Goal: Task Accomplishment & Management: Use online tool/utility

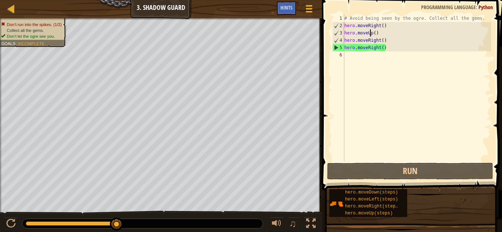
scroll to position [3, 4]
click at [364, 58] on div "# Avoid being seen by the ogre. Collect all the gems. hero . moveRight ( ) hero…" at bounding box center [417, 96] width 148 height 162
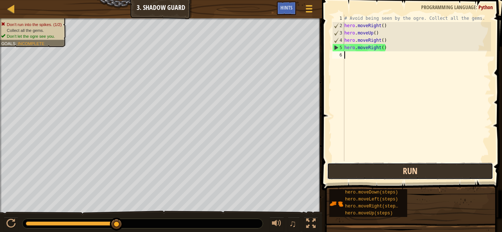
click at [401, 177] on button "Run" at bounding box center [410, 171] width 166 height 17
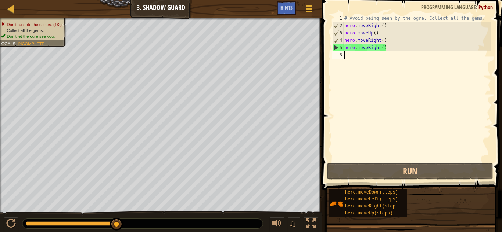
click at [388, 48] on div "# Avoid being seen by the ogre. Collect all the gems. hero . moveRight ( ) hero…" at bounding box center [417, 96] width 148 height 162
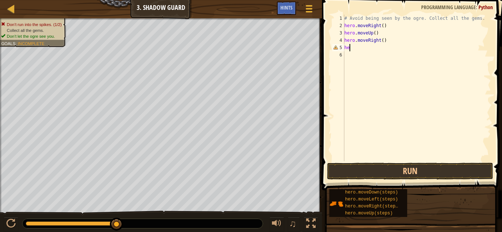
type textarea "h"
click at [383, 40] on div "# Avoid being seen by the ogre. Collect all the gems. hero . moveRight ( ) hero…" at bounding box center [417, 96] width 148 height 162
click at [374, 173] on button "Run" at bounding box center [410, 171] width 166 height 17
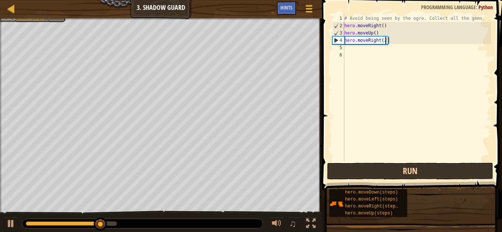
scroll to position [3, 6]
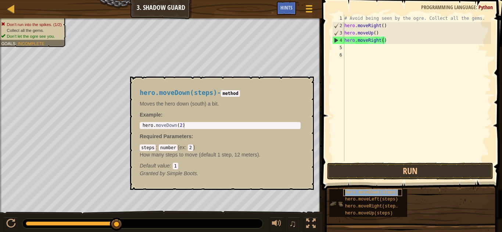
click at [362, 193] on span "hero.moveDown(steps)" at bounding box center [371, 192] width 53 height 5
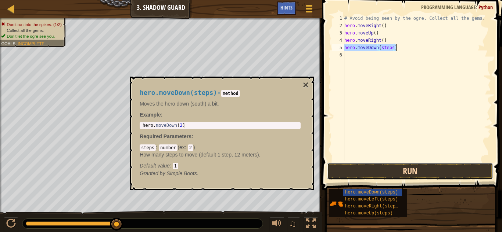
click at [373, 170] on button "Run" at bounding box center [410, 171] width 166 height 17
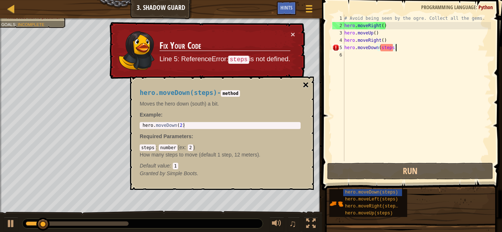
click at [305, 83] on button "×" at bounding box center [306, 85] width 6 height 10
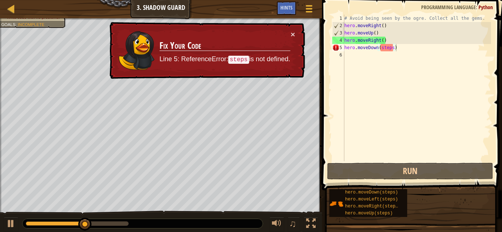
click at [390, 47] on div "# Avoid being seen by the ogre. Collect all the gems. hero . moveRight ( ) hero…" at bounding box center [417, 96] width 148 height 162
click at [390, 48] on div "# Avoid being seen by the ogre. Collect all the gems. hero . moveRight ( ) hero…" at bounding box center [417, 96] width 148 height 162
click at [393, 48] on div "# Avoid being seen by the ogre. Collect all the gems. hero . moveRight ( ) hero…" at bounding box center [417, 96] width 148 height 162
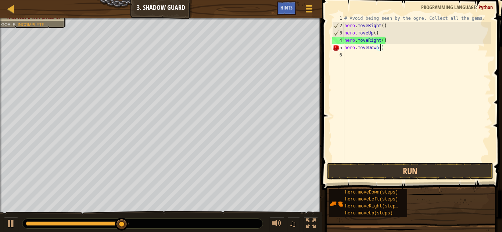
scroll to position [3, 5]
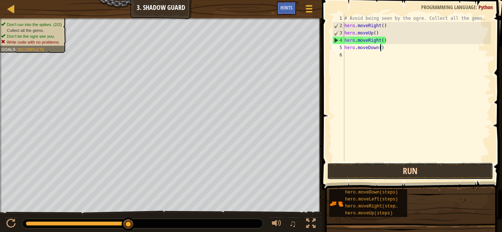
click at [365, 176] on button "Run" at bounding box center [410, 171] width 166 height 17
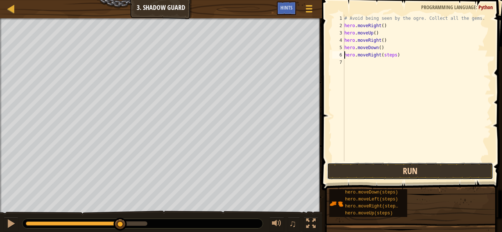
click at [368, 174] on button "Run" at bounding box center [410, 171] width 166 height 17
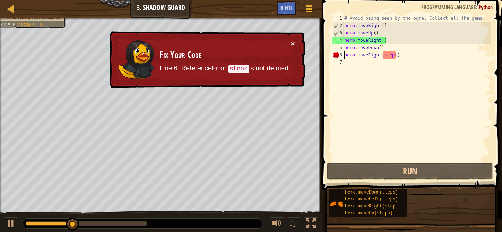
click at [394, 54] on div "# Avoid being seen by the ogre. Collect all the gems. hero . moveRight ( ) hero…" at bounding box center [417, 96] width 148 height 162
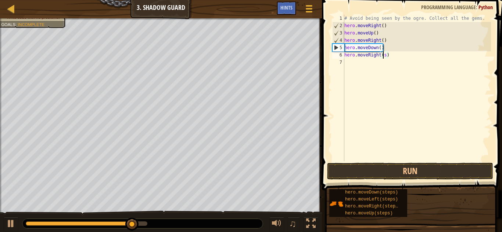
click at [384, 57] on div "# Avoid being seen by the ogre. Collect all the gems. hero . moveRight ( ) hero…" at bounding box center [417, 96] width 148 height 162
click at [384, 55] on div "# Avoid being seen by the ogre. Collect all the gems. hero . moveRight ( ) hero…" at bounding box center [417, 96] width 148 height 162
type textarea "hero.moveRight()"
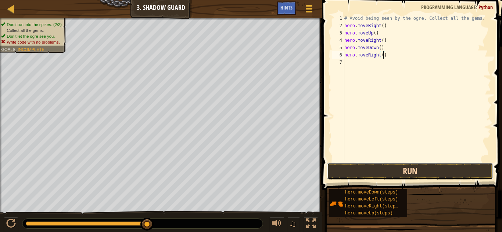
click at [409, 174] on button "Run" at bounding box center [410, 171] width 166 height 17
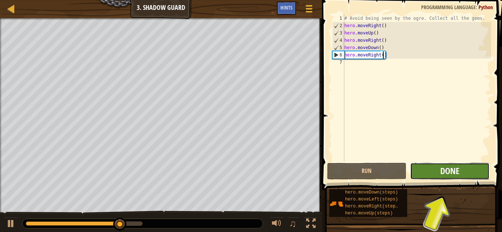
click at [454, 174] on span "Done" at bounding box center [449, 171] width 19 height 12
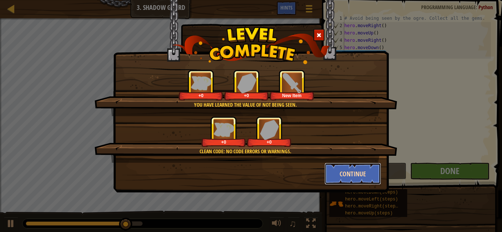
click at [361, 176] on button "Continue" at bounding box center [352, 174] width 57 height 22
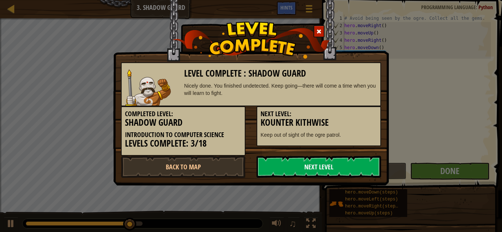
click at [347, 174] on link "Next Level" at bounding box center [318, 167] width 124 height 22
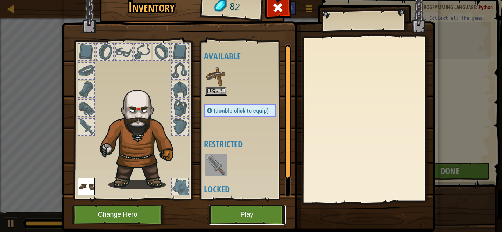
click at [232, 209] on button "Play" at bounding box center [247, 215] width 77 height 20
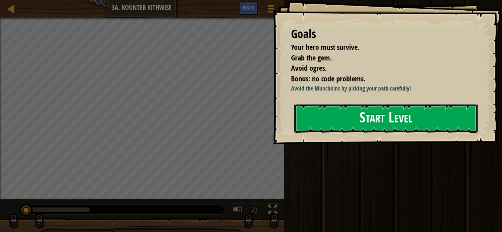
click at [317, 119] on button "Start Level" at bounding box center [385, 118] width 183 height 29
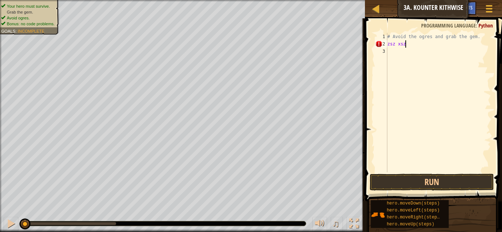
scroll to position [3, 2]
type textarea "z"
type textarea "# Avoid the ogres and grab the gem."
click at [460, 46] on div "# Avoid the ogres and grab the gem." at bounding box center [438, 110] width 105 height 154
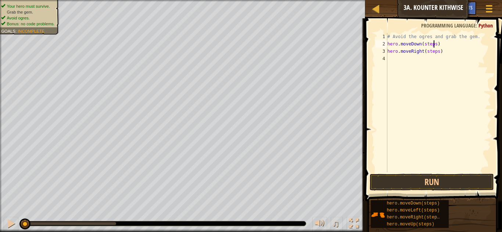
click at [433, 44] on div "# Avoid the ogres and grab the gem. hero . moveDown ( steps ) hero . moveRight …" at bounding box center [438, 110] width 105 height 154
click at [438, 53] on div "# Avoid the ogres and grab the gem. hero . moveDown ( steps ) hero . moveRight …" at bounding box center [438, 110] width 105 height 154
click at [426, 51] on div "# Avoid the ogres and grab the gem. hero . moveDown ( steps ) hero . moveRight …" at bounding box center [438, 110] width 105 height 154
click at [434, 45] on div "# Avoid the ogres and grab the gem. hero . moveDown ( steps ) hero . moveRight …" at bounding box center [438, 110] width 105 height 154
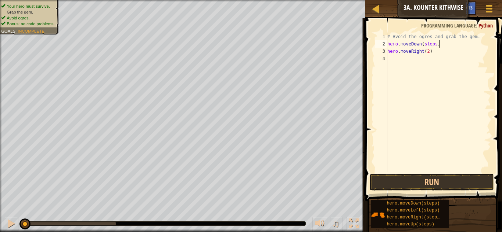
click at [437, 46] on div "# Avoid the ogres and grab the gem. hero . moveDown ( steps ) hero . moveRight …" at bounding box center [438, 110] width 105 height 154
click at [436, 44] on div "# Avoid the ogres and grab the gem. hero . moveDown ( steps ) hero . moveRight …" at bounding box center [438, 110] width 105 height 154
click at [437, 179] on button "Run" at bounding box center [431, 182] width 124 height 17
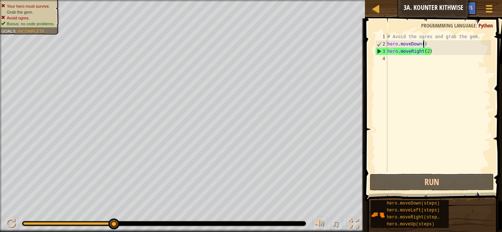
click at [428, 52] on div "# Avoid the ogres and grab the gem. hero . moveDown ( ) hero . moveRight ( 2 )" at bounding box center [438, 110] width 105 height 154
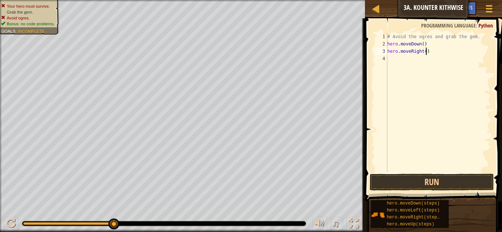
scroll to position [3, 6]
click at [409, 180] on button "Run" at bounding box center [431, 182] width 124 height 17
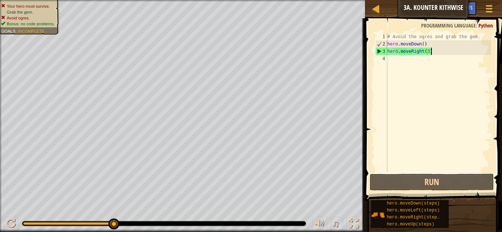
click at [432, 54] on div "# Avoid the ogres and grab the gem. hero . moveDown ( ) hero . moveRight ( 3 )" at bounding box center [438, 110] width 105 height 154
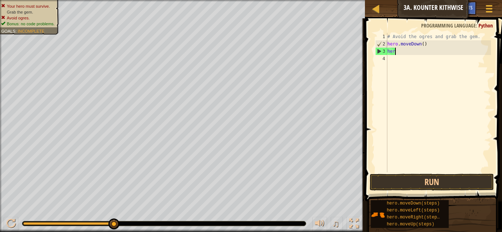
scroll to position [3, 0]
type textarea "h"
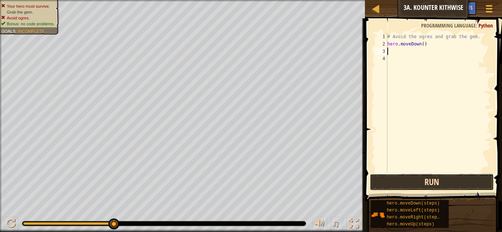
click at [401, 186] on button "Run" at bounding box center [431, 182] width 124 height 17
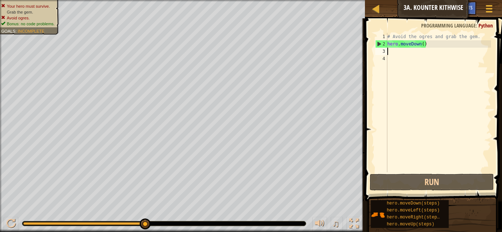
click at [424, 42] on div "# Avoid the ogres and grab the gem. hero . moveDown ( )" at bounding box center [438, 110] width 105 height 154
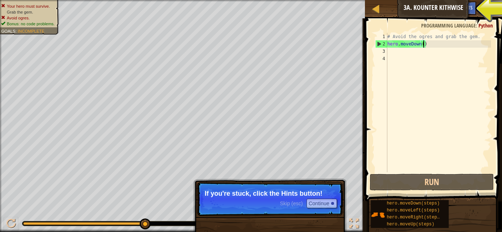
scroll to position [3, 6]
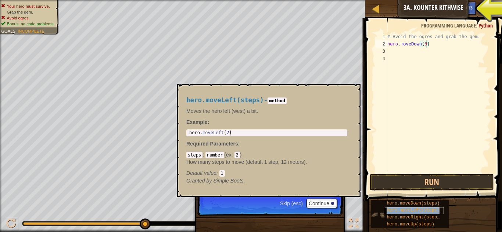
click at [401, 210] on span "hero.moveLeft(steps)" at bounding box center [412, 210] width 53 height 5
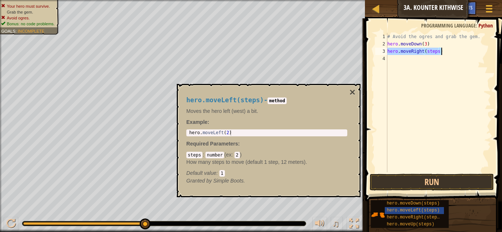
click at [437, 53] on div "# Avoid the ogres and grab the gem. hero . moveDown ( 3 ) hero . moveRight ( st…" at bounding box center [438, 103] width 105 height 140
click at [428, 52] on div "# Avoid the ogres and grab the gem. hero . moveDown ( 3 ) hero . moveRight ( s )" at bounding box center [438, 110] width 105 height 154
type textarea "hero.moveRight()"
click at [430, 77] on div "# Avoid the ogres and grab the gem. hero . moveDown ( 3 ) hero . moveRight ( )" at bounding box center [438, 110] width 105 height 154
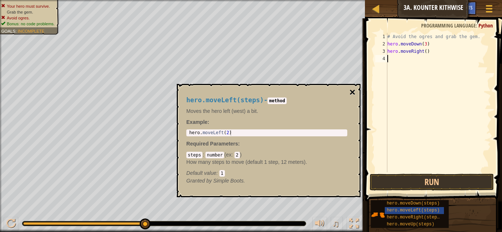
click at [354, 92] on button "×" at bounding box center [352, 92] width 6 height 10
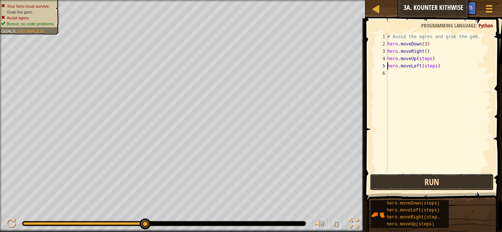
click at [403, 179] on button "Run" at bounding box center [431, 182] width 124 height 17
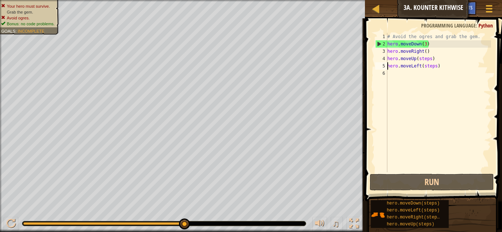
click at [425, 45] on div "# Avoid the ogres and grab the gem. hero . moveDown ( 3 ) hero . moveRight ( ) …" at bounding box center [438, 110] width 105 height 154
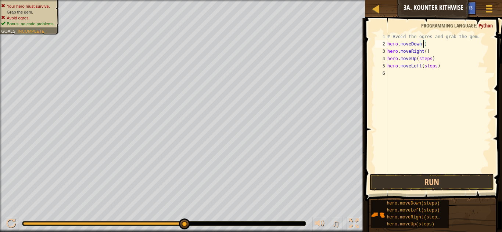
scroll to position [3, 6]
click at [427, 177] on button "Run" at bounding box center [431, 182] width 124 height 17
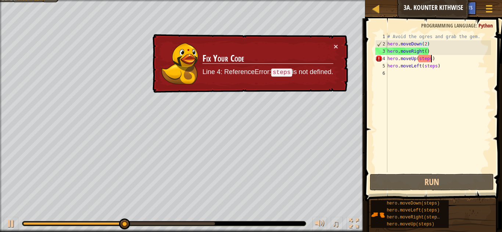
click at [430, 60] on div "# Avoid the ogres and grab the gem. hero . moveDown ( 2 ) hero . moveRight ( ) …" at bounding box center [438, 110] width 105 height 154
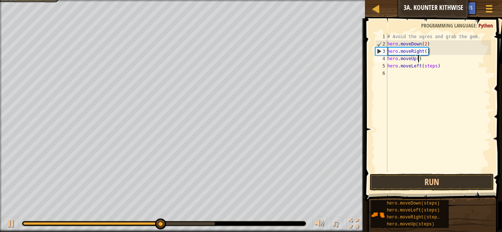
scroll to position [3, 4]
click at [435, 67] on div "# Avoid the ogres and grab the gem. hero . moveDown ( 2 ) hero . moveRight ( ) …" at bounding box center [438, 110] width 105 height 154
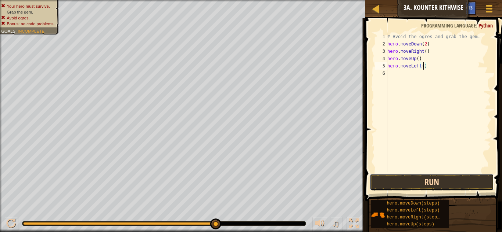
click at [429, 185] on button "Run" at bounding box center [431, 182] width 124 height 17
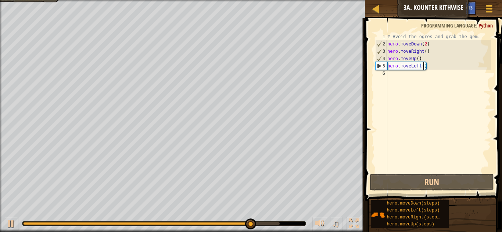
click at [420, 66] on div "# Avoid the ogres and grab the gem. hero . moveDown ( 2 ) hero . moveRight ( ) …" at bounding box center [438, 110] width 105 height 154
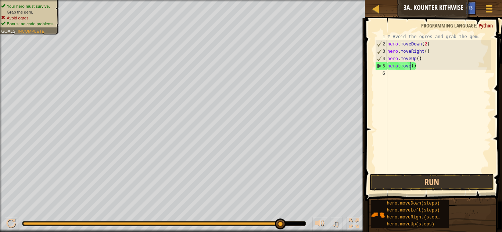
scroll to position [3, 4]
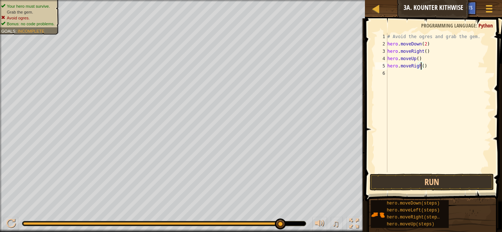
type textarea "hero.moveRight()"
click at [425, 172] on div "# Avoid the ogres and grab the gem. hero . moveDown ( 2 ) hero . moveRight ( ) …" at bounding box center [438, 110] width 105 height 154
click at [428, 188] on button "Run" at bounding box center [431, 182] width 124 height 17
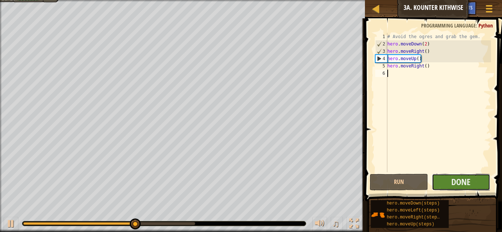
click at [446, 185] on button "Done" at bounding box center [460, 182] width 58 height 17
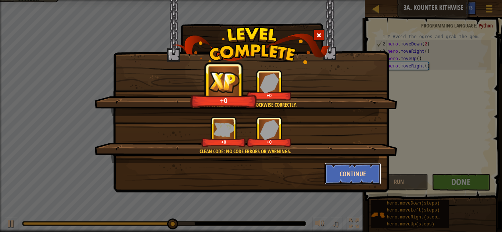
click at [336, 174] on button "Continue" at bounding box center [352, 174] width 57 height 22
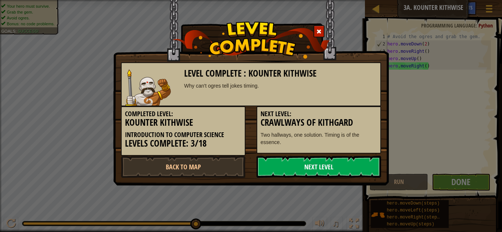
click at [336, 173] on link "Next Level" at bounding box center [318, 167] width 124 height 22
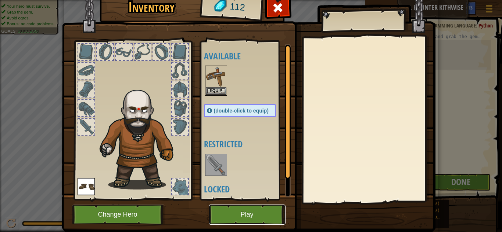
click at [254, 211] on button "Play" at bounding box center [247, 215] width 77 height 20
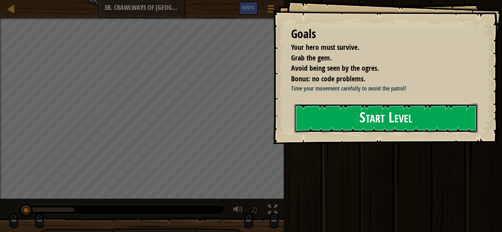
click at [307, 112] on button "Start Level" at bounding box center [385, 118] width 183 height 29
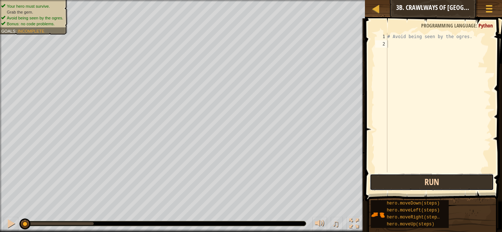
click at [398, 183] on button "Run" at bounding box center [431, 182] width 124 height 17
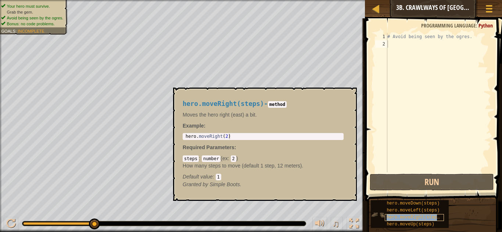
type textarea "hero.moveRight(steps)"
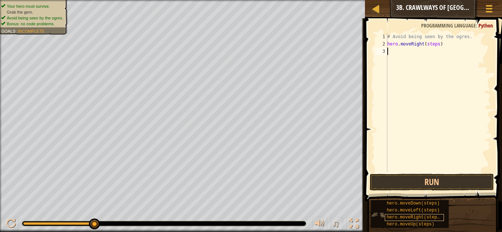
click at [403, 105] on div "# Avoid being seen by the ogres. hero . moveRight ( steps )" at bounding box center [438, 110] width 105 height 154
click at [438, 45] on div "# Avoid being seen by the ogres. hero . moveRight ( steps )" at bounding box center [438, 110] width 105 height 154
click at [428, 173] on span at bounding box center [433, 99] width 143 height 205
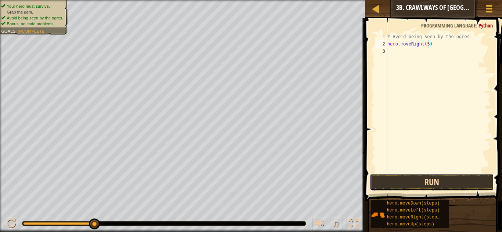
click at [429, 180] on button "Run" at bounding box center [431, 182] width 124 height 17
click at [402, 177] on button "Run" at bounding box center [431, 182] width 124 height 17
click at [384, 185] on button "Run" at bounding box center [431, 182] width 124 height 17
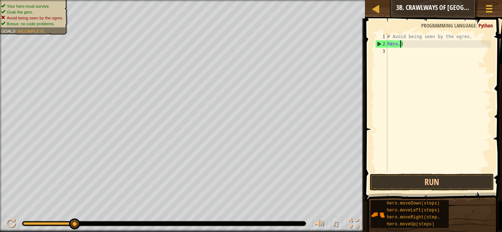
scroll to position [3, 1]
type textarea ")"
click at [402, 47] on div "# Avoid being seen by the ogres. )" at bounding box center [438, 110] width 105 height 154
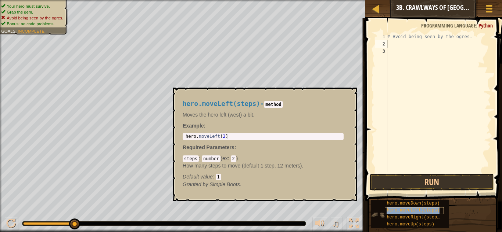
click at [422, 209] on span "hero.moveLeft(steps)" at bounding box center [412, 210] width 53 height 5
type textarea "hero.moveRight(steps)"
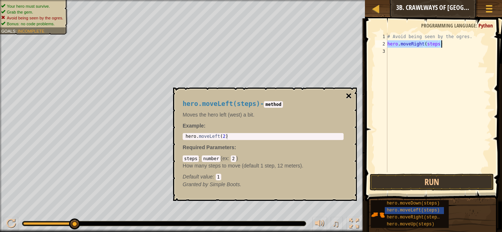
click at [347, 95] on button "×" at bounding box center [349, 96] width 6 height 10
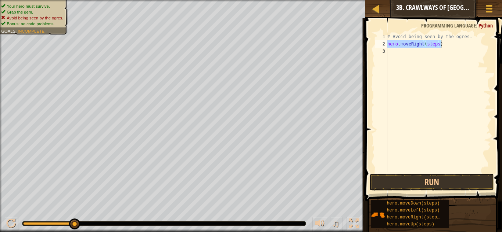
click at [420, 192] on span at bounding box center [433, 99] width 143 height 205
drag, startPoint x: 417, startPoint y: 203, endPoint x: 413, endPoint y: 62, distance: 141.4
click at [413, 62] on div "Hints Videos hero.moveRight(steps) 1 2 3 # Avoid being seen by the ogres. hero …" at bounding box center [431, 123] width 139 height 210
drag, startPoint x: 401, startPoint y: 202, endPoint x: 438, endPoint y: 82, distance: 125.6
click at [438, 82] on div "Hints Videos hero.moveRight(steps) 1 2 3 # Avoid being seen by the ogres. hero …" at bounding box center [431, 123] width 139 height 210
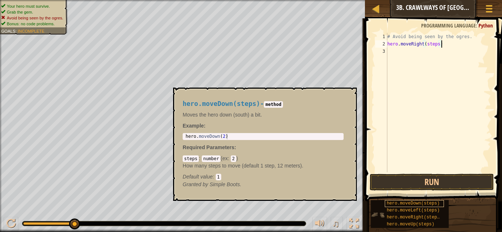
click at [438, 203] on div "hero.moveDown(steps)" at bounding box center [413, 204] width 59 height 7
drag, startPoint x: 438, startPoint y: 203, endPoint x: 463, endPoint y: 187, distance: 29.4
click at [463, 187] on div "Hints Videos hero.moveRight(steps) 1 2 3 # Avoid being seen by the ogres. hero …" at bounding box center [431, 123] width 139 height 210
drag, startPoint x: 438, startPoint y: 202, endPoint x: 433, endPoint y: 105, distance: 97.1
click at [433, 105] on div "Hints Videos hero.moveRight(steps) 1 2 3 # Avoid being seen by the ogres. hero …" at bounding box center [431, 123] width 139 height 210
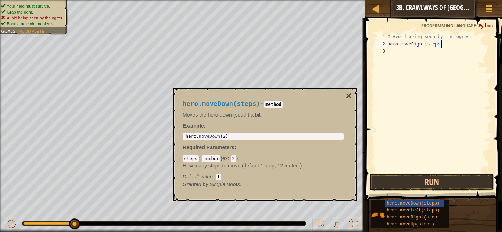
click at [433, 105] on div "# Avoid being seen by the ogres. hero . moveRight ( steps )" at bounding box center [438, 110] width 105 height 154
click at [435, 202] on span "hero.moveDown(steps)" at bounding box center [412, 203] width 53 height 5
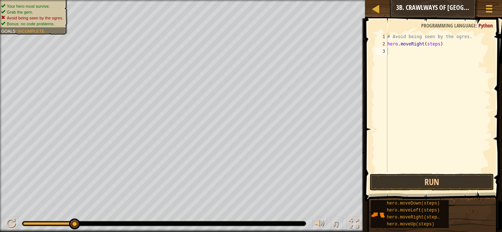
drag, startPoint x: 439, startPoint y: 205, endPoint x: 430, endPoint y: 92, distance: 113.1
click at [430, 92] on div "Hints Videos 1 2 3 # Avoid being seen by the ogres. hero . moveRight ( steps ) …" at bounding box center [431, 123] width 139 height 210
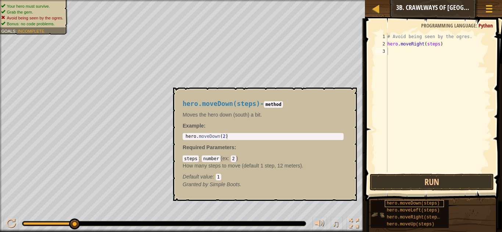
click at [387, 205] on span "hero.moveDown(steps)" at bounding box center [412, 203] width 53 height 5
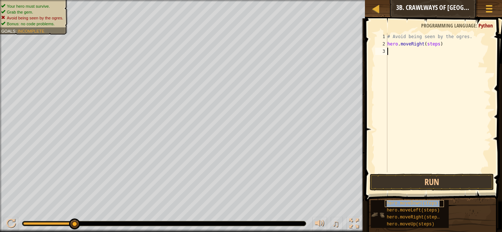
click at [387, 205] on span "hero.moveDown(steps)" at bounding box center [412, 203] width 53 height 5
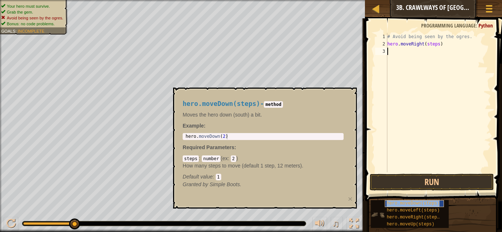
click at [387, 205] on span "hero.moveDown(steps)" at bounding box center [412, 203] width 53 height 5
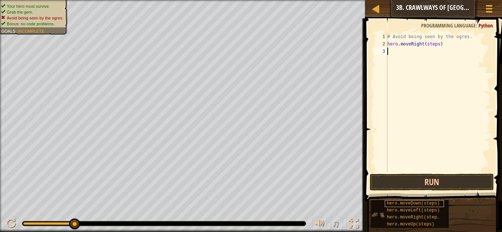
click at [387, 205] on span "hero.moveDown(steps)" at bounding box center [412, 203] width 53 height 5
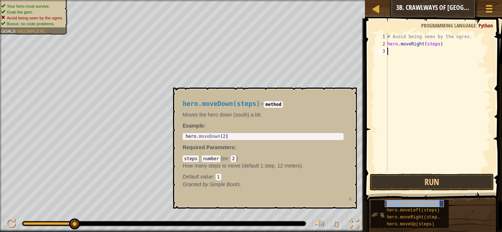
click at [438, 202] on div "hero.moveDown(steps)" at bounding box center [413, 204] width 59 height 7
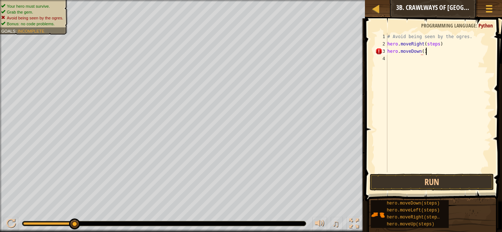
scroll to position [3, 5]
drag, startPoint x: 437, startPoint y: 45, endPoint x: 426, endPoint y: 46, distance: 11.8
click at [426, 46] on div "# Avoid being seen by the ogres. hero . moveRight ( steps ) hero . moveDown ( )" at bounding box center [438, 110] width 105 height 154
type textarea "hero.moveRight()"
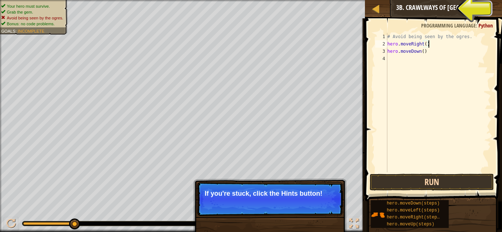
type textarea "hero.moveRight()"
click at [431, 176] on button "Run" at bounding box center [431, 182] width 124 height 17
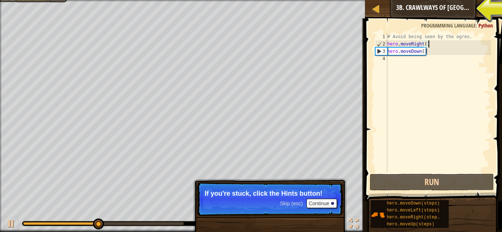
click at [458, 98] on div "# Avoid being seen by the ogres. hero . moveRight ( ) hero . moveDown ( )" at bounding box center [438, 110] width 105 height 154
click at [418, 55] on div "# Avoid being seen by the ogres. hero . moveRight ( ) hero . moveDown ( )" at bounding box center [438, 110] width 105 height 154
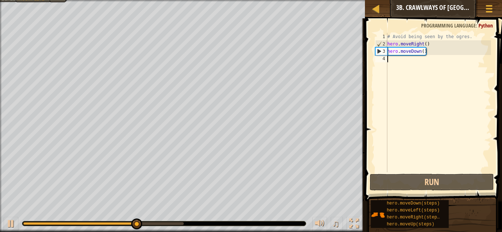
click at [418, 51] on div "# Avoid being seen by the ogres. hero . moveRight ( ) hero . moveDown ( )" at bounding box center [438, 110] width 105 height 154
type textarea "hero.moveDown()"
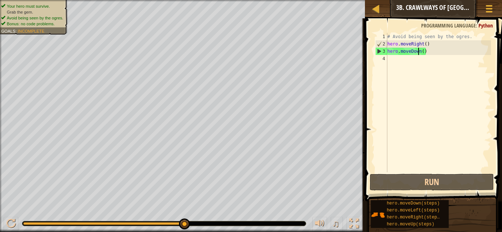
click at [426, 55] on div "# Avoid being seen by the ogres. hero . moveRight ( ) hero . moveDown ( )" at bounding box center [438, 110] width 105 height 154
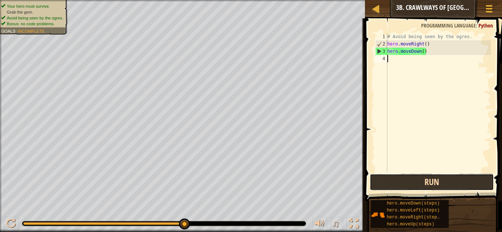
click at [391, 184] on button "Run" at bounding box center [431, 182] width 124 height 17
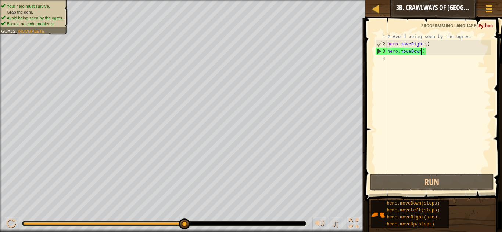
click at [420, 53] on div "# Avoid being seen by the ogres. hero . moveRight ( ) hero . moveDown ( )" at bounding box center [438, 110] width 105 height 154
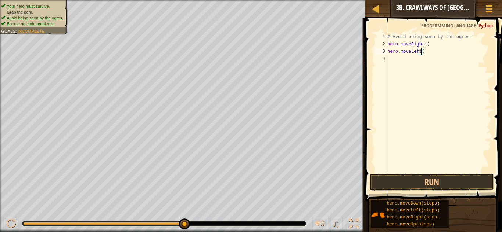
scroll to position [3, 5]
click at [407, 181] on button "Run" at bounding box center [431, 182] width 124 height 17
click at [438, 60] on div "# Avoid being seen by the ogres. hero . moveRight ( ) hero . moveLeft ( ) hero …" at bounding box center [438, 110] width 105 height 154
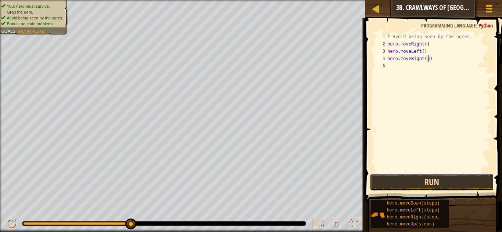
click at [413, 175] on button "Run" at bounding box center [431, 182] width 124 height 17
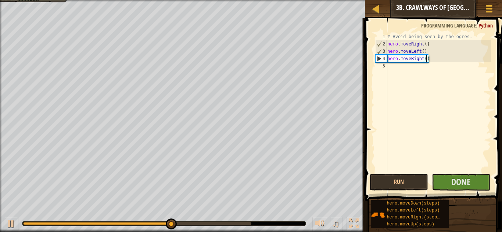
scroll to position [3, 6]
click at [453, 180] on span "Done" at bounding box center [460, 182] width 19 height 12
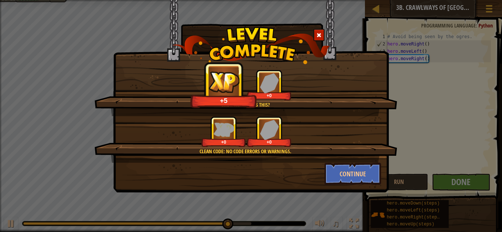
click at [323, 29] on div at bounding box center [318, 35] width 11 height 12
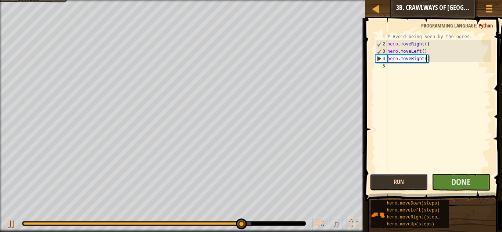
click at [420, 181] on button "Run" at bounding box center [398, 182] width 58 height 17
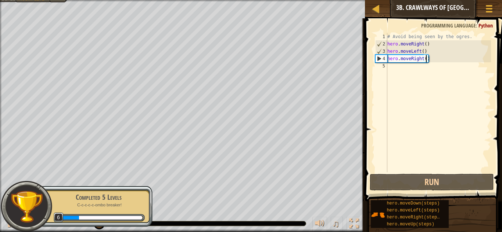
click at [426, 62] on div "# Avoid being seen by the ogres. hero . moveRight ( ) hero . moveLeft ( ) hero …" at bounding box center [438, 110] width 105 height 154
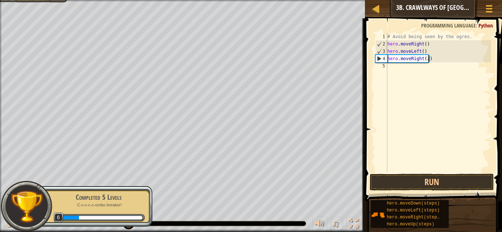
scroll to position [3, 6]
type textarea "hero.moveRight(2)"
click at [407, 177] on button "Run" at bounding box center [431, 182] width 124 height 17
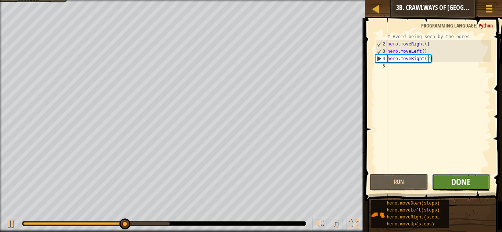
click at [445, 181] on button "Done" at bounding box center [460, 182] width 58 height 17
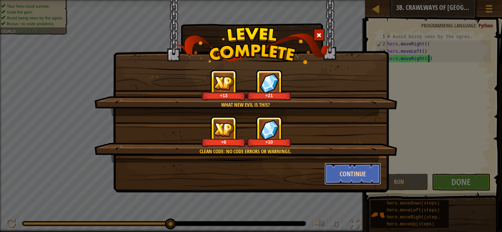
click at [355, 172] on button "Continue" at bounding box center [352, 174] width 57 height 22
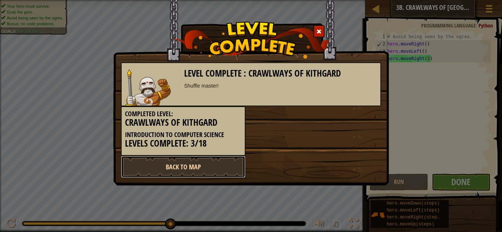
click at [232, 169] on link "Back to Map" at bounding box center [183, 167] width 124 height 22
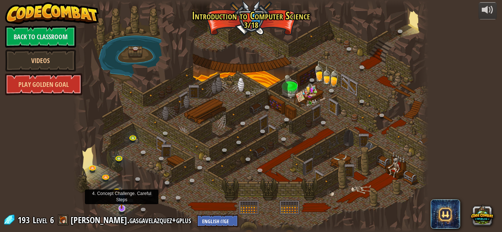
click at [124, 208] on img at bounding box center [122, 199] width 10 height 22
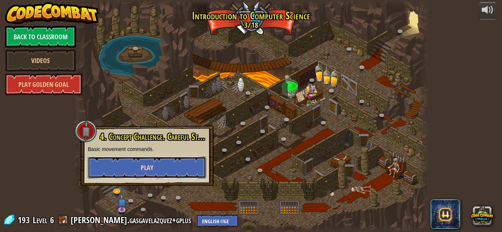
click at [140, 173] on button "Play" at bounding box center [147, 168] width 118 height 22
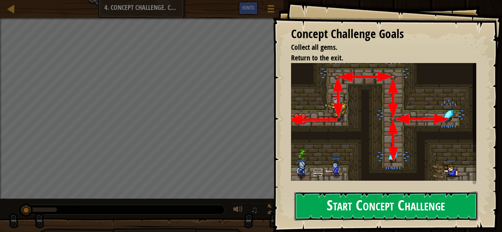
click at [359, 207] on button "Start Concept Challenge" at bounding box center [385, 206] width 183 height 29
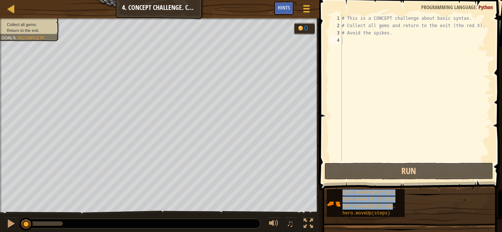
drag, startPoint x: 362, startPoint y: 216, endPoint x: 373, endPoint y: 98, distance: 118.4
click at [373, 98] on div "Hints Videos 1 2 3 4 # This is a CONCEPT challenge about basic syntax. # Collec…" at bounding box center [409, 114] width 185 height 229
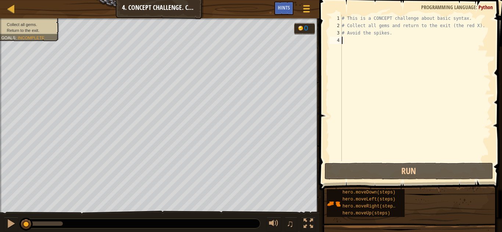
click at [373, 98] on div "# This is a CONCEPT challenge about basic syntax. # Collect all gems and return…" at bounding box center [415, 96] width 151 height 162
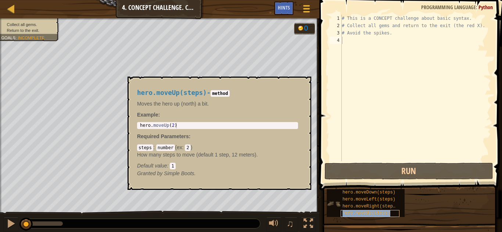
click at [375, 214] on span "hero.moveUp(steps)" at bounding box center [366, 213] width 48 height 5
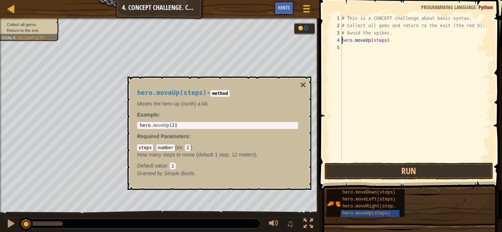
click at [423, 216] on div "hero.moveDown(steps) hero.moveLeft(steps) hero.moveRight(steps) hero.moveUp(ste…" at bounding box center [411, 203] width 170 height 29
click at [304, 84] on button "×" at bounding box center [303, 85] width 6 height 10
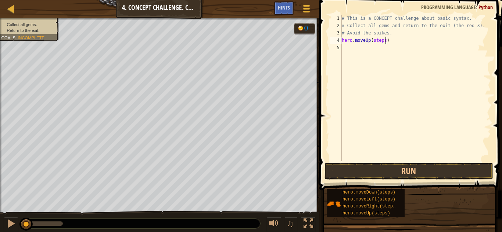
click at [384, 43] on div "# This is a CONCEPT challenge about basic syntax. # Collect all gems and return…" at bounding box center [415, 96] width 151 height 162
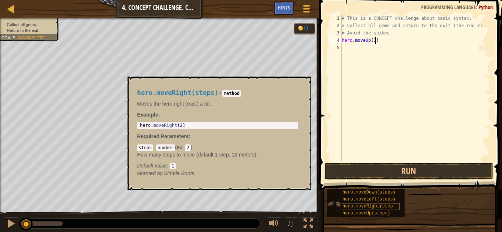
type textarea "hero.moveUp(2)"
click at [366, 205] on span "hero.moveRight(steps)" at bounding box center [369, 206] width 55 height 5
click at [359, 53] on div "# This is a CONCEPT challenge about basic syntax. # Collect all gems and return…" at bounding box center [415, 96] width 151 height 162
click at [384, 206] on span "hero.moveRight(steps)" at bounding box center [369, 206] width 55 height 5
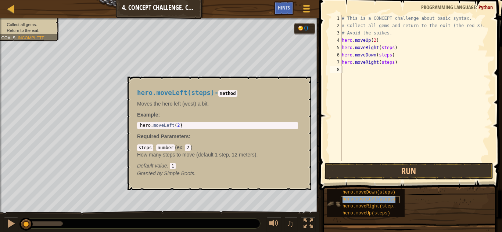
type textarea "hero.moveLeft(steps)"
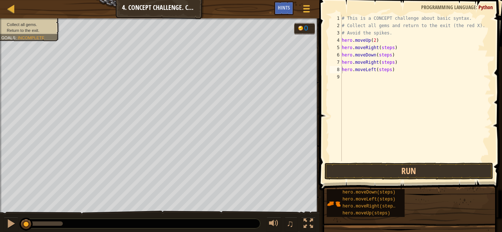
drag, startPoint x: 368, startPoint y: 194, endPoint x: 366, endPoint y: 100, distance: 93.7
click at [366, 100] on div "Hints Videos hero.moveLeft(steps) 1 2 3 4 5 6 7 8 9 # This is a CONCEPT challen…" at bounding box center [409, 114] width 185 height 229
drag, startPoint x: 364, startPoint y: 194, endPoint x: 373, endPoint y: 80, distance: 114.5
click at [373, 80] on div "Hints Videos hero.moveLeft(steps) 1 2 3 4 5 6 7 8 9 # This is a CONCEPT challen…" at bounding box center [409, 114] width 185 height 229
click at [373, 80] on div "# This is a CONCEPT challenge about basic syntax. # Collect all gems and return…" at bounding box center [415, 96] width 151 height 162
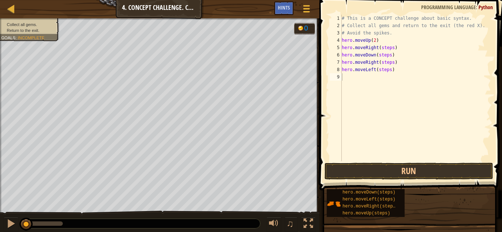
drag, startPoint x: 383, startPoint y: 194, endPoint x: 374, endPoint y: 132, distance: 63.0
click at [374, 132] on div "Hints Videos 1 2 3 4 5 6 7 8 9 # This is a CONCEPT challenge about basic syntax…" at bounding box center [409, 114] width 185 height 229
drag, startPoint x: 361, startPoint y: 195, endPoint x: 349, endPoint y: 159, distance: 37.9
click at [349, 159] on div "Hints Videos 1 2 3 4 5 6 7 8 9 # This is a CONCEPT challenge about basic syntax…" at bounding box center [409, 114] width 185 height 229
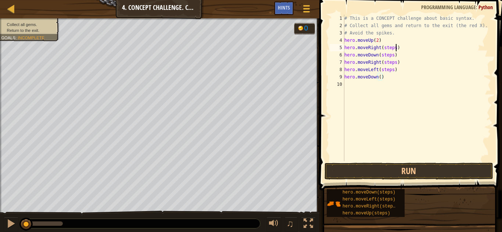
click at [395, 48] on div "# This is a CONCEPT challenge about basic syntax. # Collect all gems and return…" at bounding box center [417, 96] width 148 height 162
click at [393, 55] on div "# This is a CONCEPT challenge about basic syntax. # Collect all gems and return…" at bounding box center [417, 96] width 148 height 162
click at [395, 66] on div "# This is a CONCEPT challenge about basic syntax. # Collect all gems and return…" at bounding box center [417, 96] width 148 height 162
click at [394, 72] on div "# This is a CONCEPT challenge about basic syntax. # Collect all gems and return…" at bounding box center [417, 96] width 148 height 162
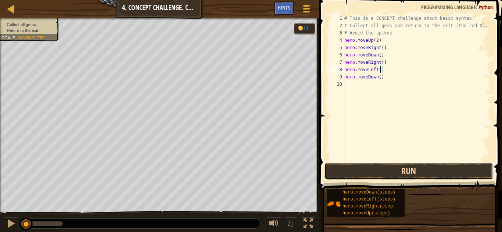
click at [388, 166] on button "Run" at bounding box center [408, 171] width 169 height 17
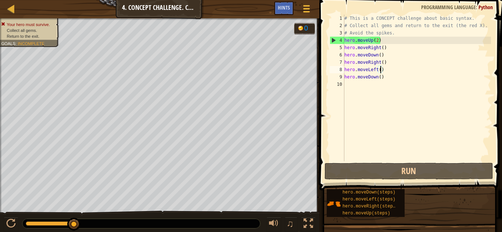
click at [376, 43] on div "# This is a CONCEPT challenge about basic syntax. # Collect all gems and return…" at bounding box center [417, 96] width 148 height 162
type textarea "hero.moveUp()"
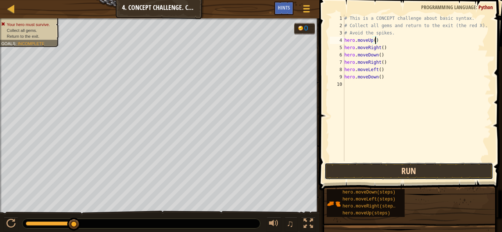
click at [383, 171] on button "Run" at bounding box center [408, 171] width 169 height 17
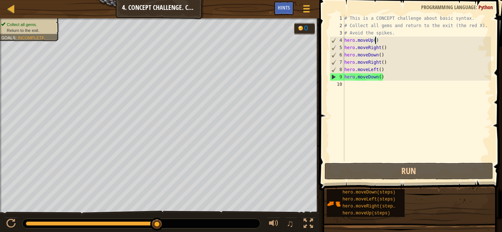
click at [373, 142] on div "# This is a CONCEPT challenge about basic syntax. # Collect all gems and return…" at bounding box center [417, 96] width 148 height 162
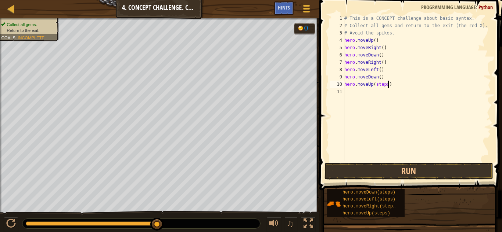
click at [387, 85] on div "# This is a CONCEPT challenge about basic syntax. # Collect all gems and return…" at bounding box center [417, 96] width 148 height 162
click at [393, 93] on div "# This is a CONCEPT challenge about basic syntax. # Collect all gems and return…" at bounding box center [417, 96] width 148 height 162
click at [393, 101] on div "# This is a CONCEPT challenge about basic syntax. # Collect all gems and return…" at bounding box center [417, 96] width 148 height 162
click at [388, 85] on div "# This is a CONCEPT challenge about basic syntax. # Collect all gems and return…" at bounding box center [417, 96] width 148 height 162
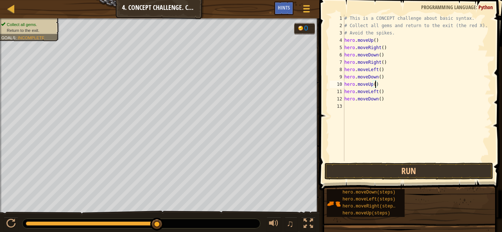
scroll to position [3, 5]
click at [371, 171] on button "Run" at bounding box center [408, 171] width 169 height 17
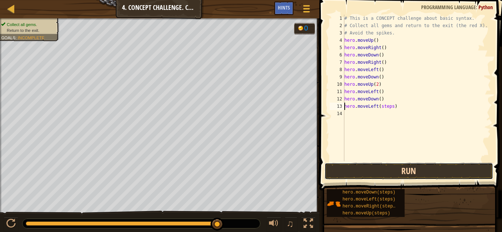
click at [389, 175] on button "Run" at bounding box center [408, 171] width 169 height 17
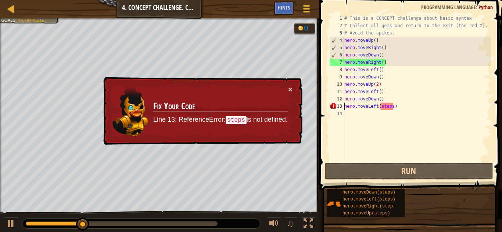
click at [393, 109] on div "# This is a CONCEPT challenge about basic syntax. # Collect all gems and return…" at bounding box center [417, 96] width 148 height 162
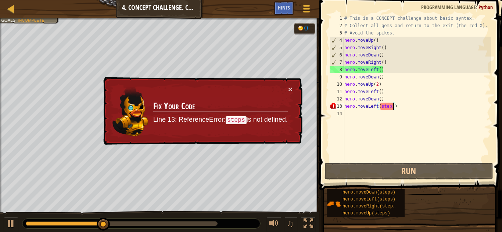
click at [393, 109] on div "# This is a CONCEPT challenge about basic syntax. # Collect all gems and return…" at bounding box center [417, 96] width 148 height 162
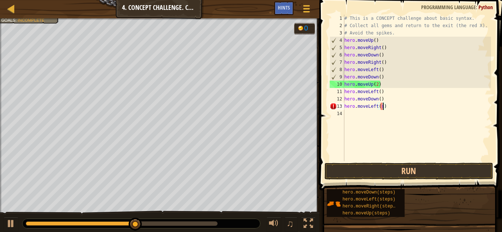
type textarea "hero.moveLeft()"
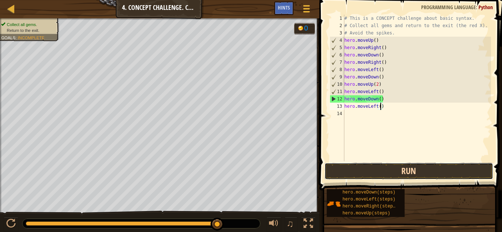
click at [400, 174] on button "Run" at bounding box center [408, 171] width 169 height 17
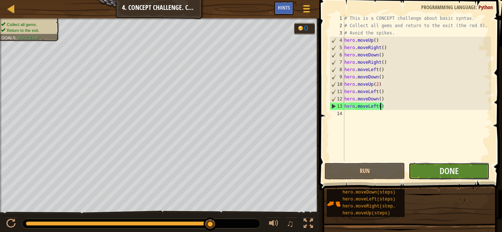
click at [463, 170] on button "Done" at bounding box center [448, 171] width 80 height 17
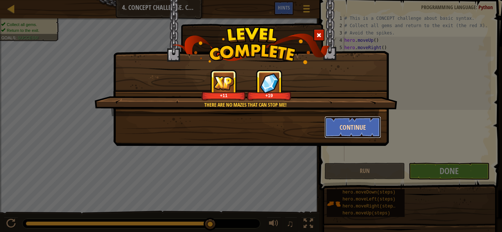
click at [368, 134] on button "Continue" at bounding box center [352, 127] width 57 height 22
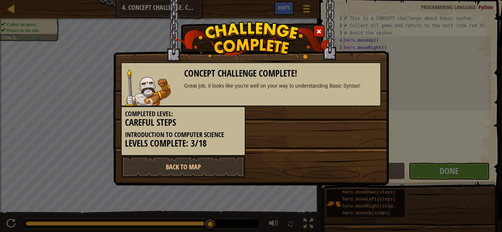
click at [358, 124] on div "Completed Level: Careful Steps Introduction to Computer Science Levels Complete…" at bounding box center [250, 131] width 271 height 50
click at [214, 166] on link "Back to Map" at bounding box center [183, 167] width 124 height 22
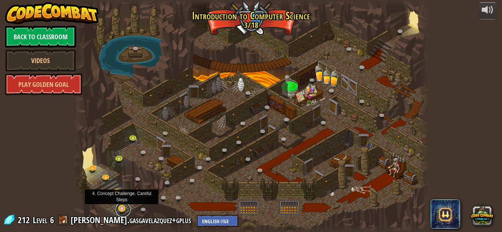
click at [123, 210] on link at bounding box center [123, 210] width 15 height 15
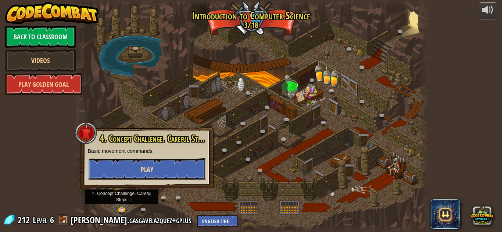
click at [150, 171] on span "Play" at bounding box center [147, 169] width 12 height 9
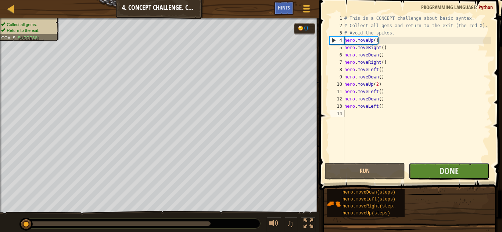
click at [433, 167] on button "Done" at bounding box center [448, 171] width 80 height 17
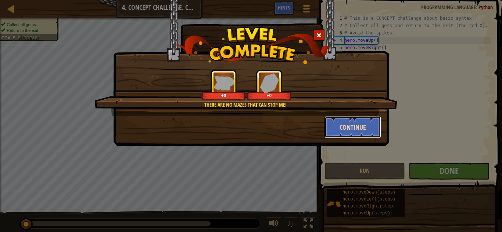
click at [357, 123] on button "Continue" at bounding box center [352, 127] width 57 height 22
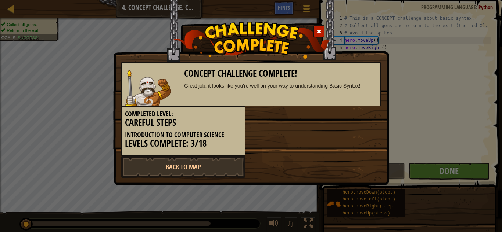
click at [354, 132] on div "Completed Level: Careful Steps Introduction to Computer Science Levels Complete…" at bounding box center [250, 131] width 271 height 50
click at [228, 171] on link "Back to Map" at bounding box center [183, 167] width 124 height 22
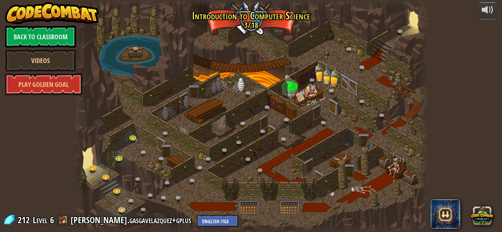
click at [64, 223] on span at bounding box center [63, 220] width 11 height 11
click at [82, 223] on link "[PERSON_NAME].gasgavelazquez+gplus" at bounding box center [132, 220] width 123 height 12
